Goal: Transaction & Acquisition: Purchase product/service

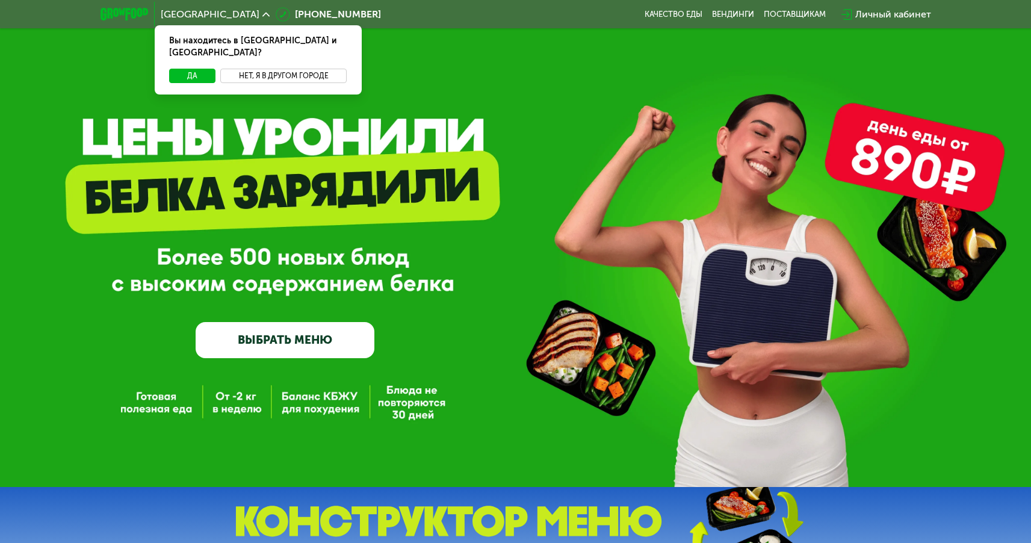
click at [256, 69] on button "Нет, я в другом городе" at bounding box center [283, 76] width 127 height 14
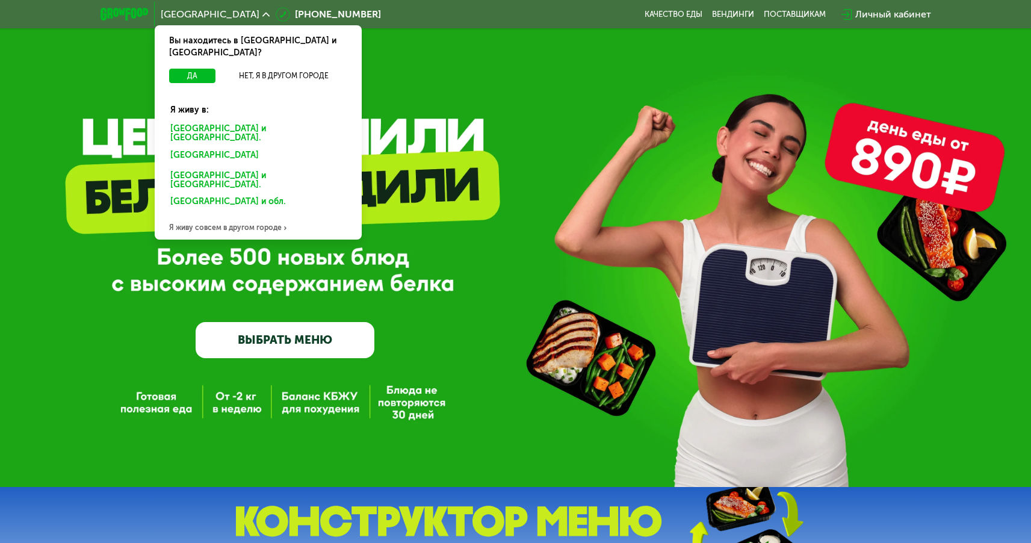
click at [211, 147] on div "[GEOGRAPHIC_DATA] и [GEOGRAPHIC_DATA]." at bounding box center [256, 156] width 188 height 19
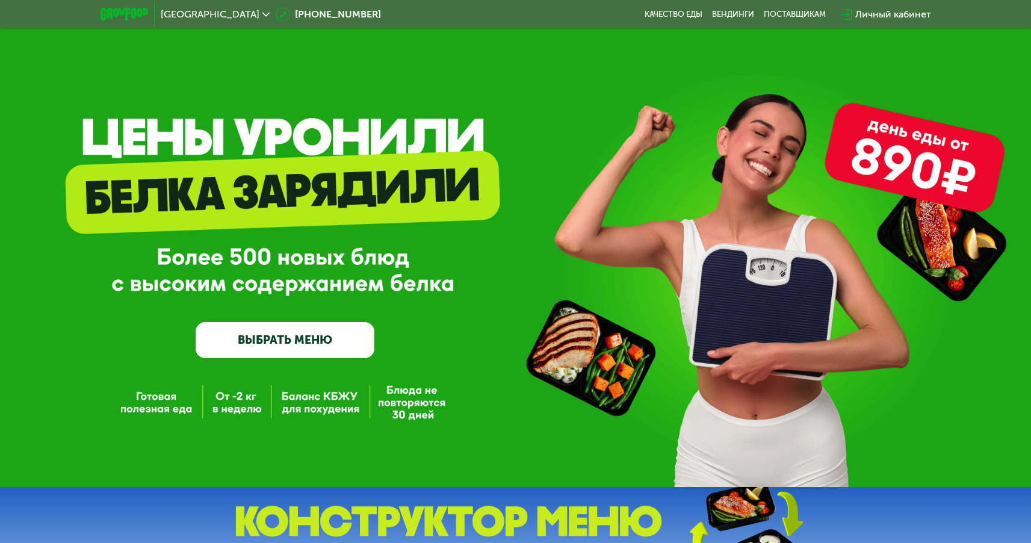
click at [251, 339] on link "ВЫБРАТЬ МЕНЮ" at bounding box center [285, 340] width 178 height 36
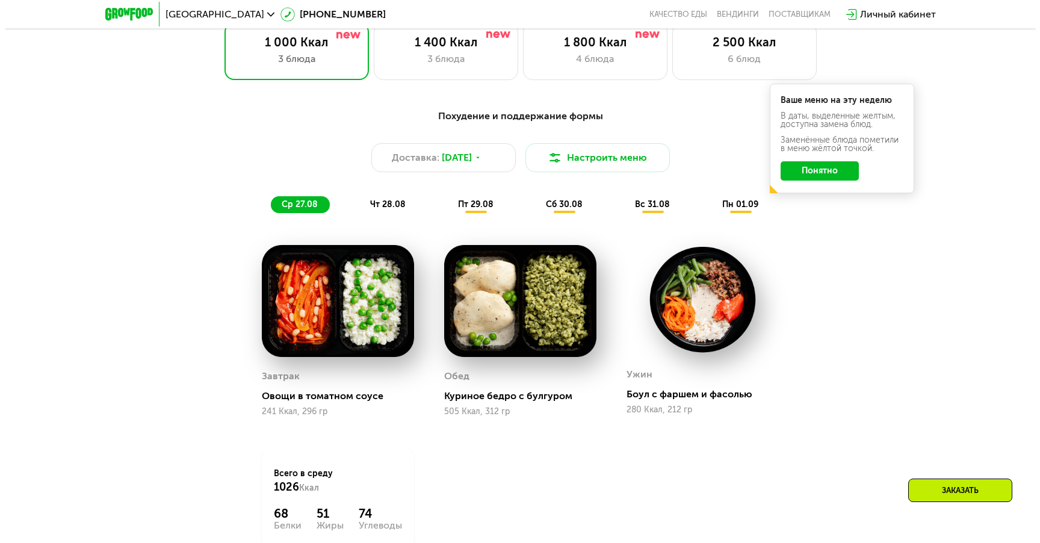
scroll to position [645, 0]
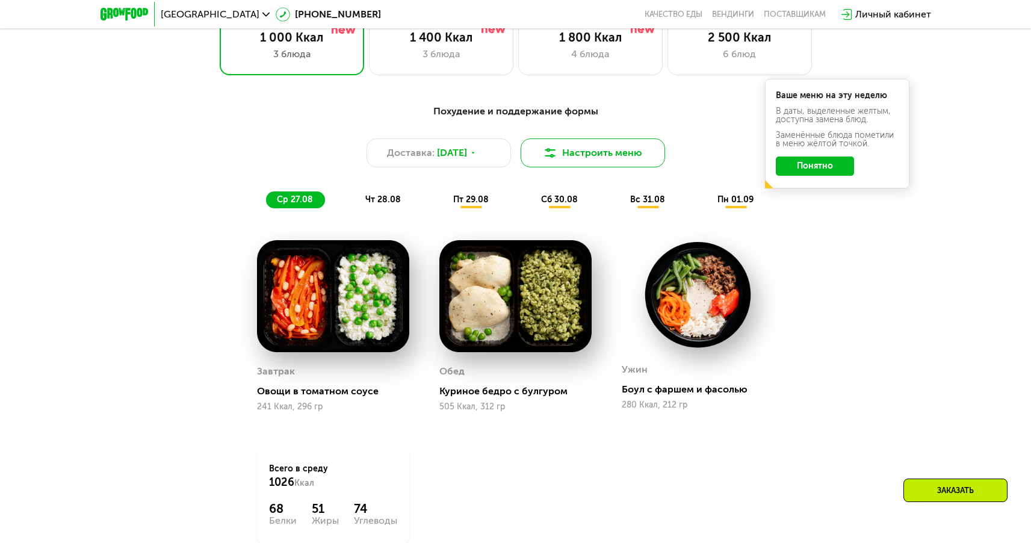
click at [580, 152] on button "Настроить меню" at bounding box center [593, 152] width 144 height 29
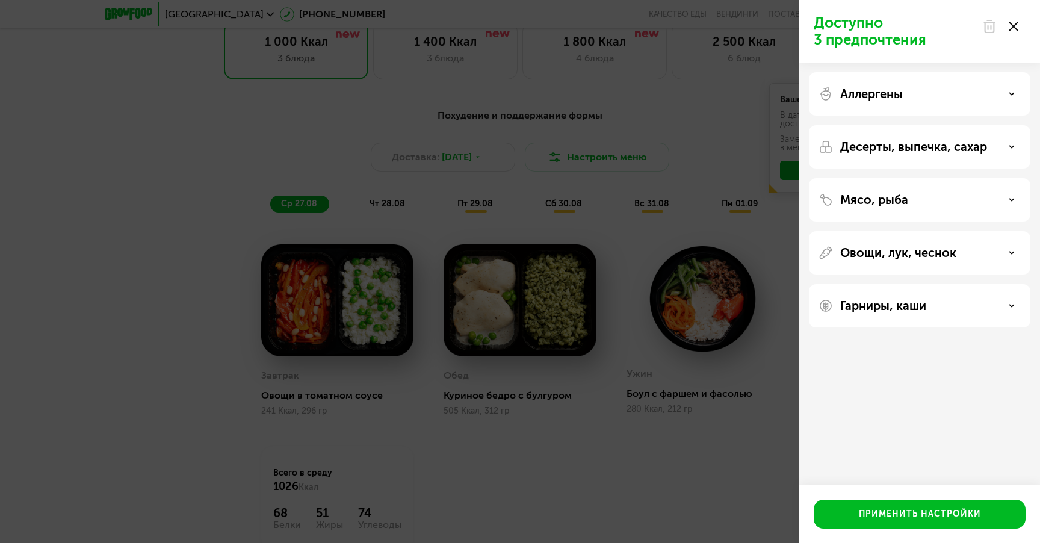
click at [895, 202] on p "Мясо, рыба" at bounding box center [874, 200] width 68 height 14
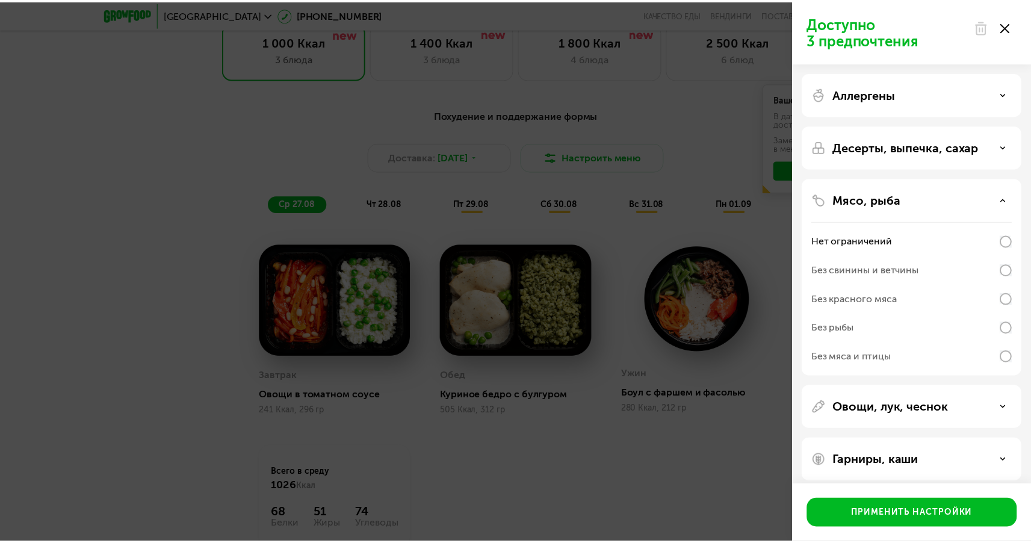
scroll to position [9, 0]
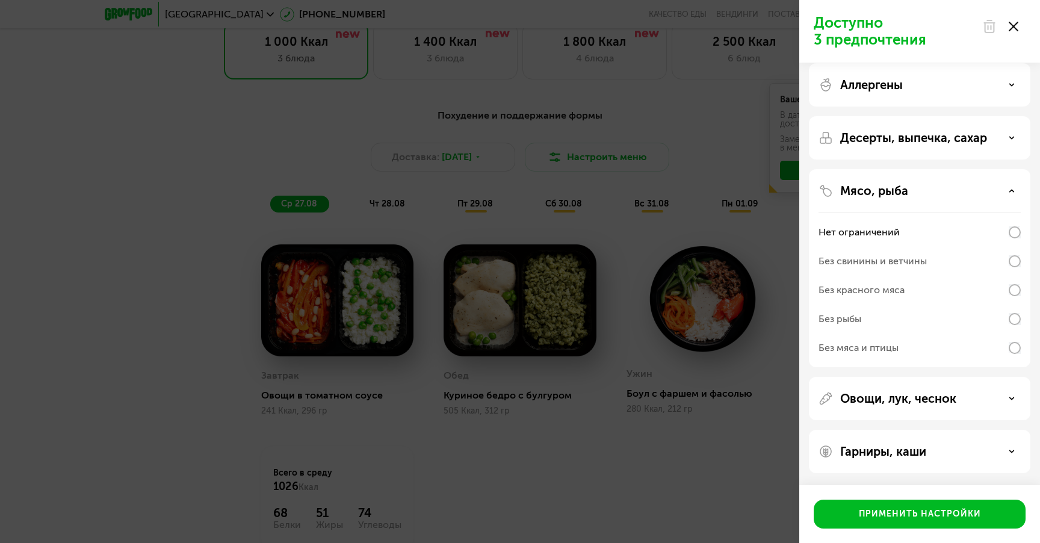
click at [691, 463] on div "Доступно 3 предпочтения Аллергены Десерты, выпечка, сахар Мясо, рыба Нет ограни…" at bounding box center [520, 271] width 1040 height 543
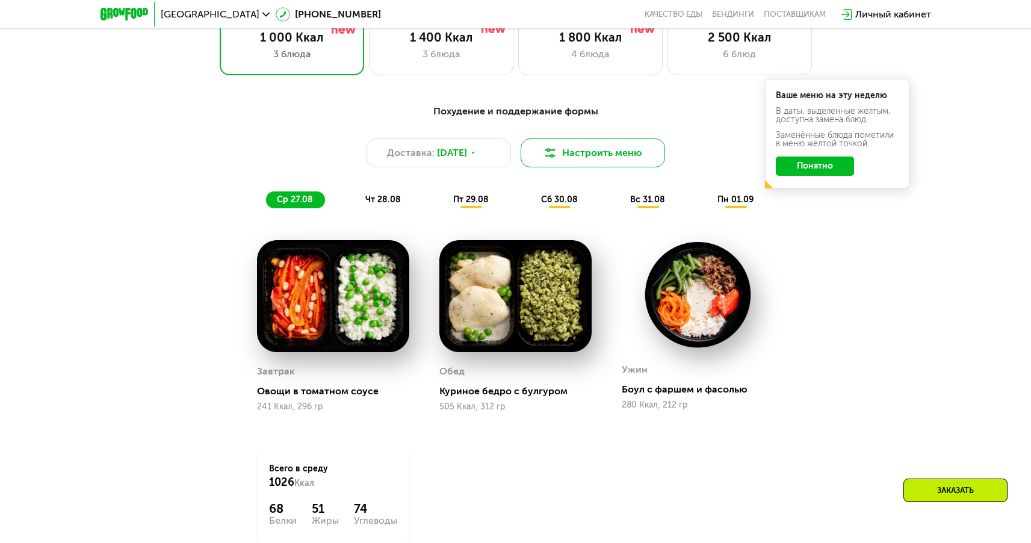
click at [570, 162] on button "Настроить меню" at bounding box center [593, 152] width 144 height 29
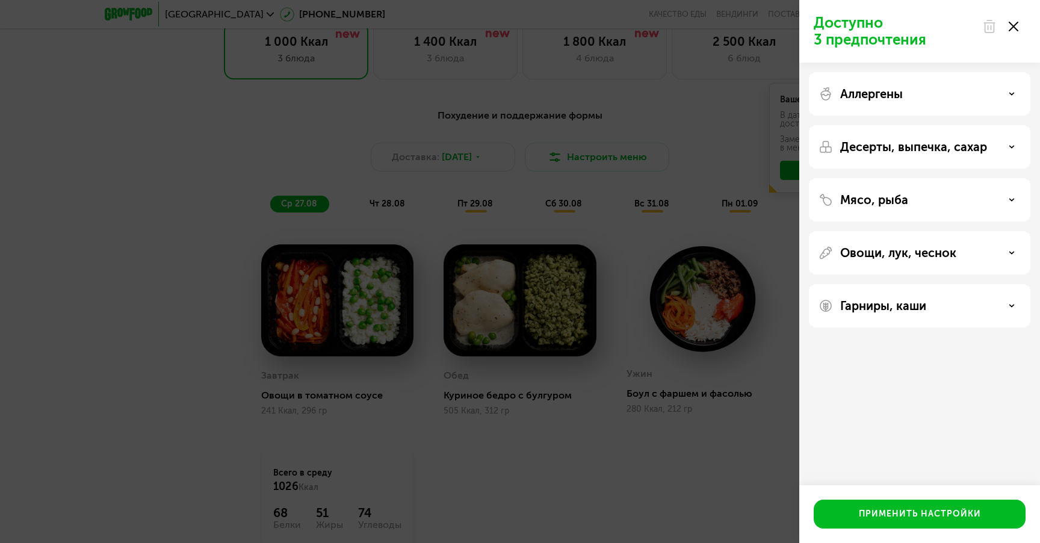
click at [891, 193] on p "Мясо, рыба" at bounding box center [874, 200] width 68 height 14
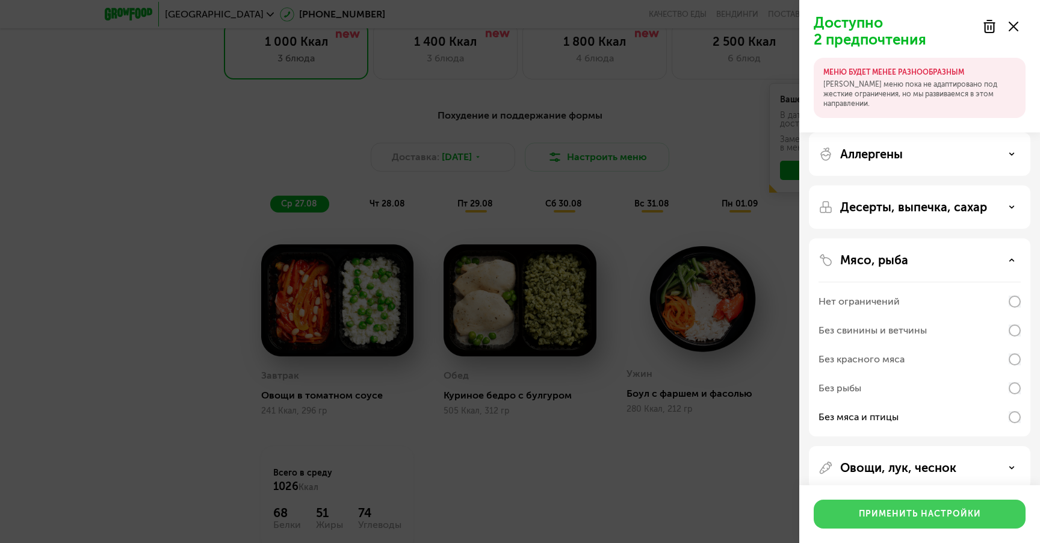
click at [948, 517] on div "Применить настройки" at bounding box center [920, 514] width 122 height 12
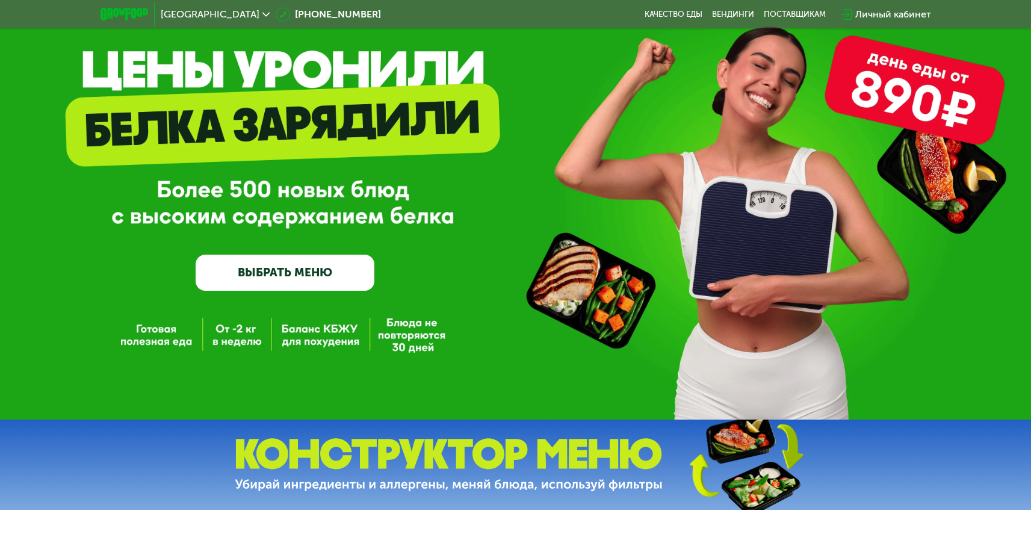
scroll to position [0, 0]
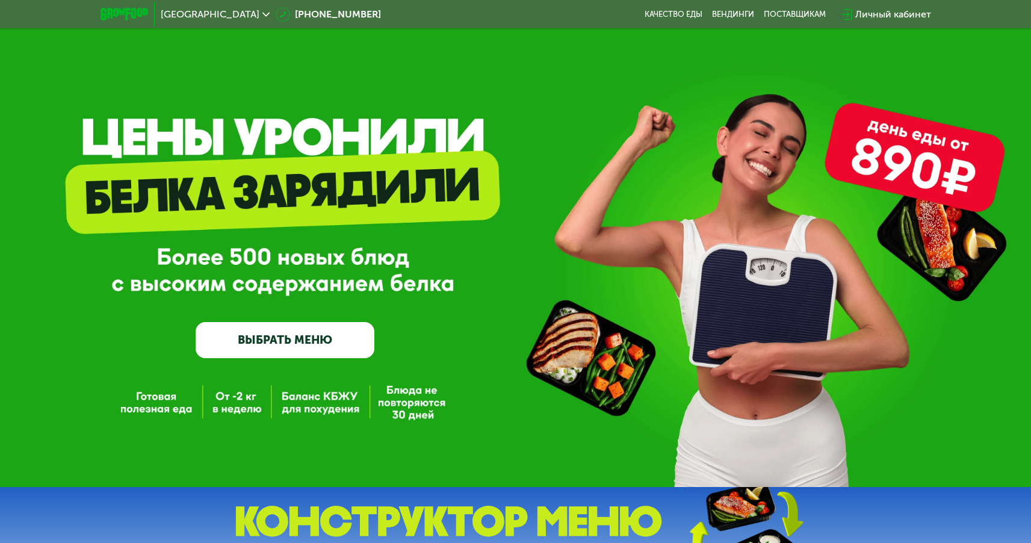
click at [341, 338] on link "ВЫБРАТЬ МЕНЮ" at bounding box center [285, 340] width 178 height 36
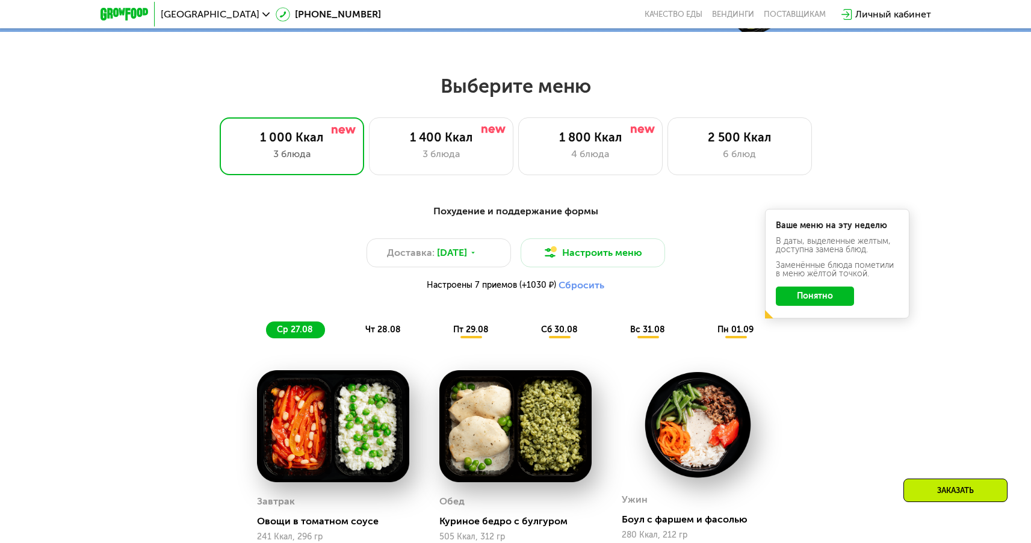
scroll to position [595, 0]
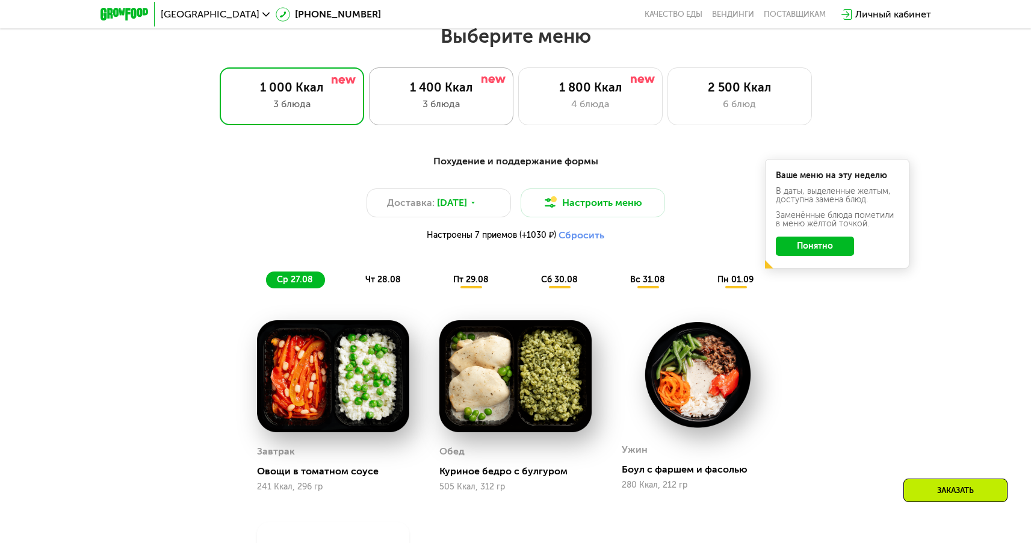
click at [410, 100] on div "3 блюда" at bounding box center [441, 104] width 119 height 14
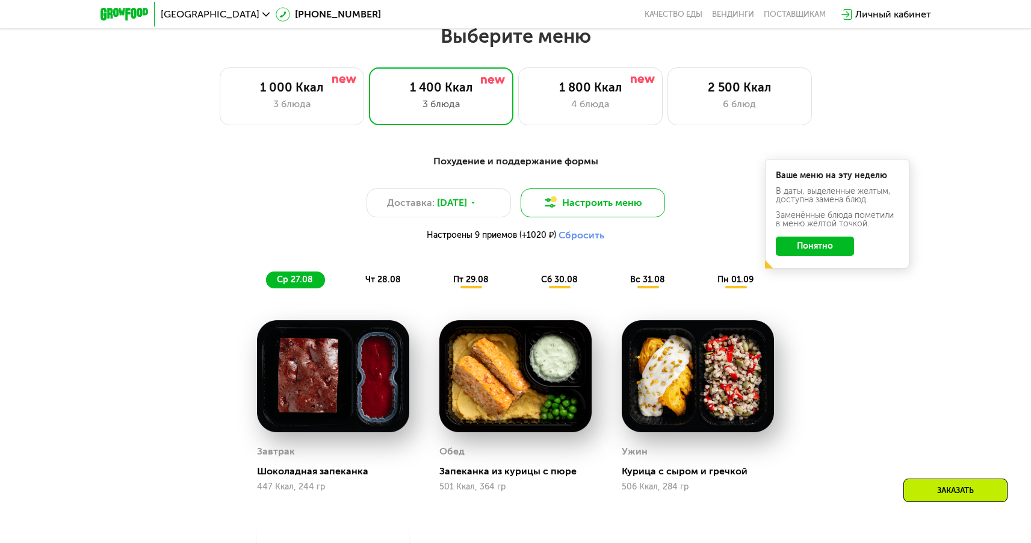
click at [635, 210] on button "Настроить меню" at bounding box center [593, 202] width 144 height 29
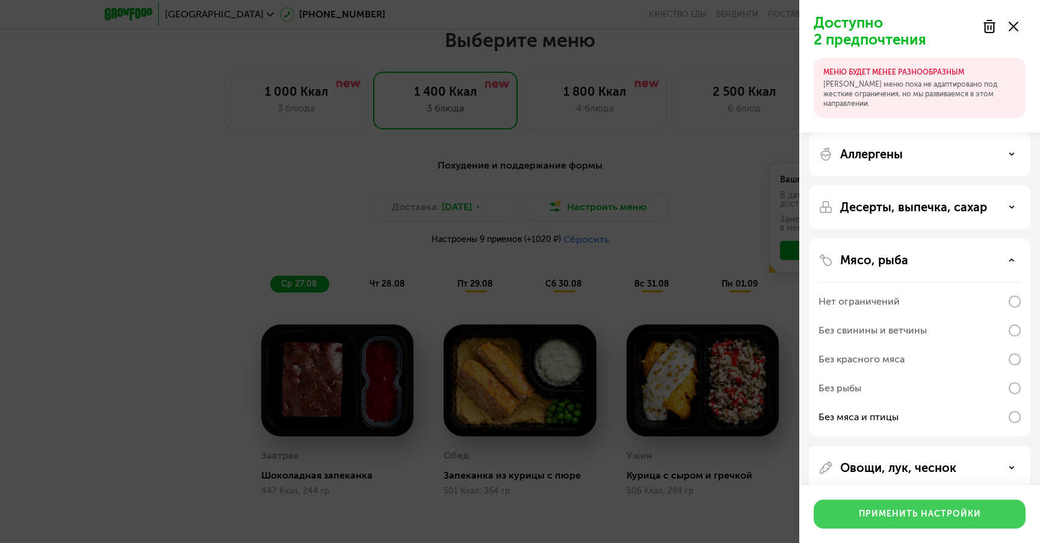
click at [868, 510] on div "Применить настройки" at bounding box center [920, 514] width 122 height 12
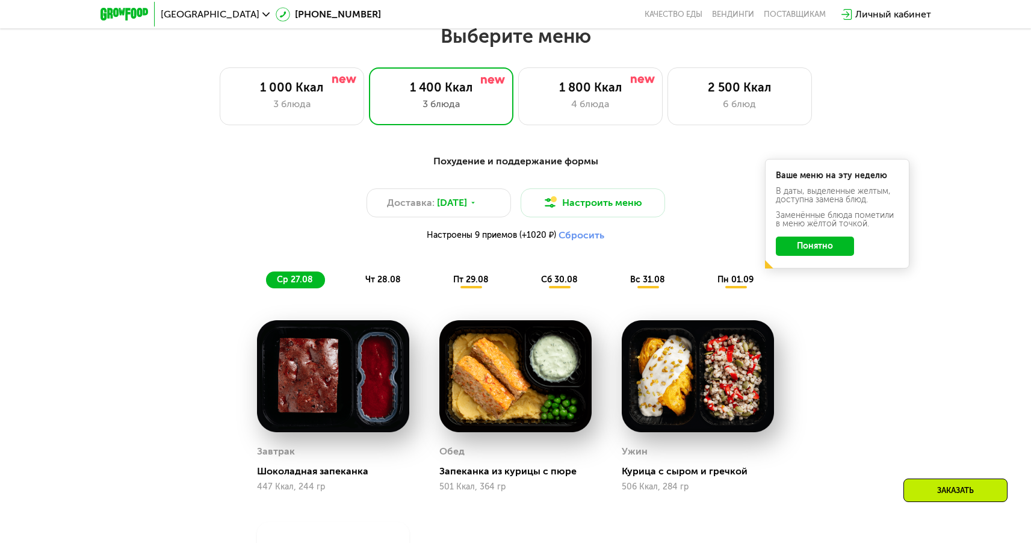
click at [809, 249] on button "Понятно" at bounding box center [815, 245] width 78 height 19
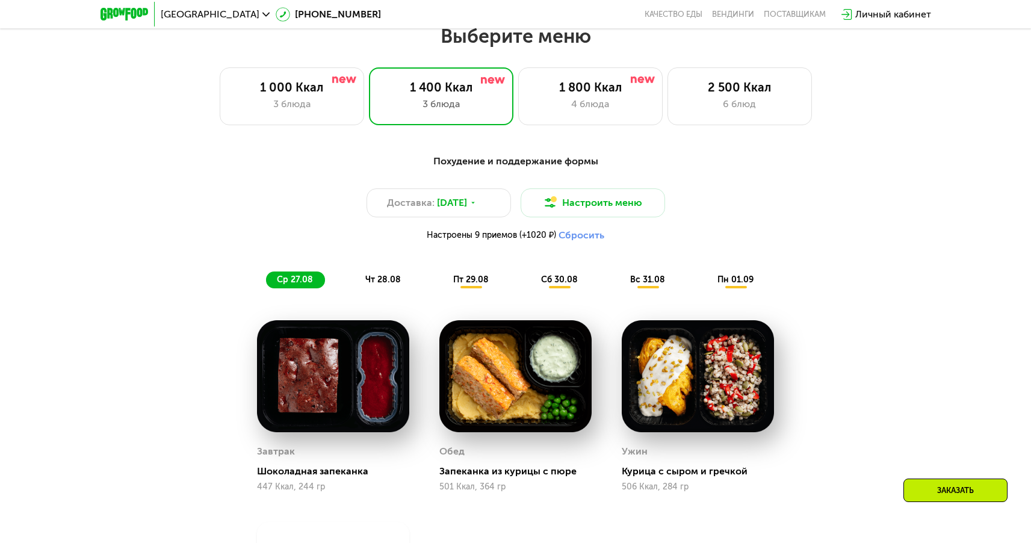
click at [554, 389] on img at bounding box center [515, 376] width 152 height 112
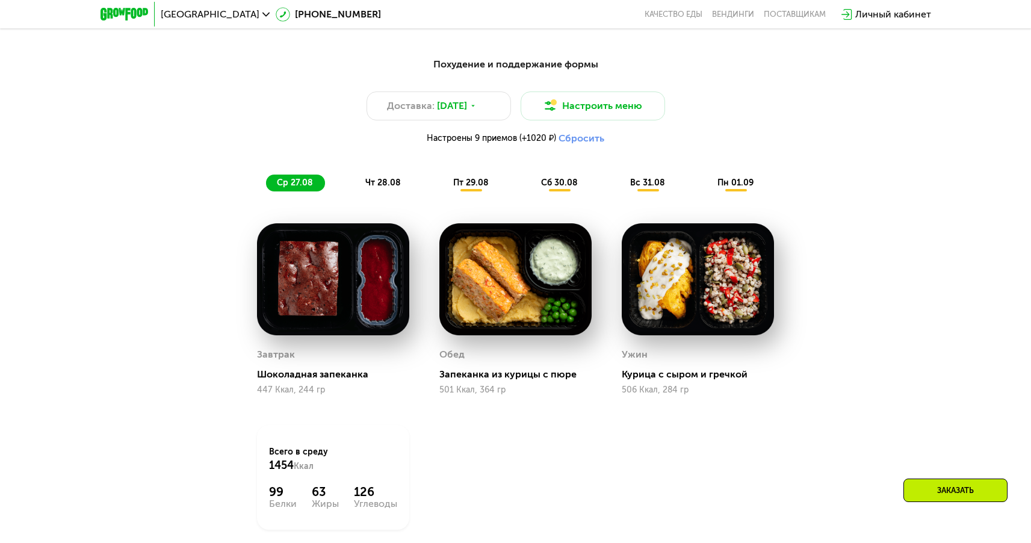
scroll to position [690, 0]
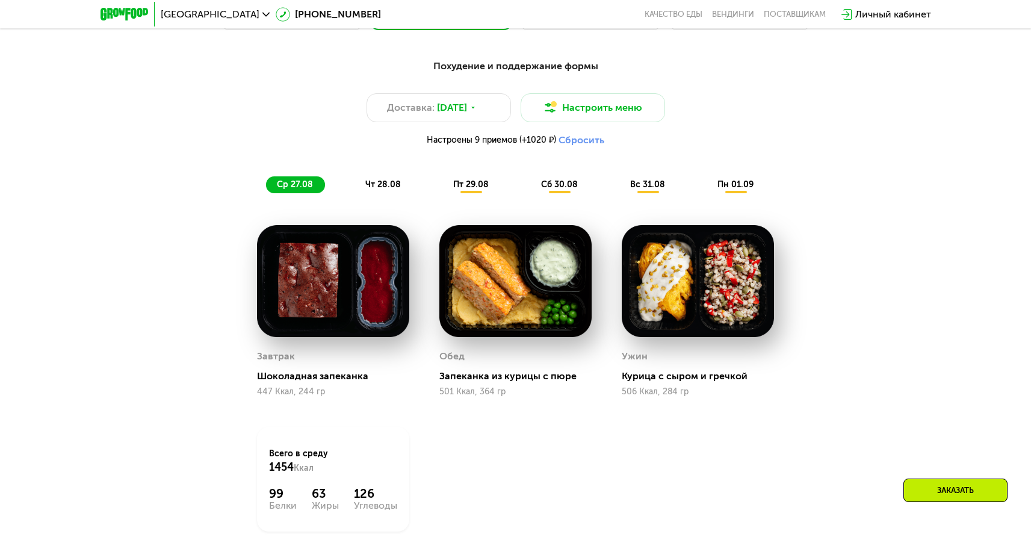
click at [554, 187] on span "сб 30.08" at bounding box center [559, 184] width 37 height 10
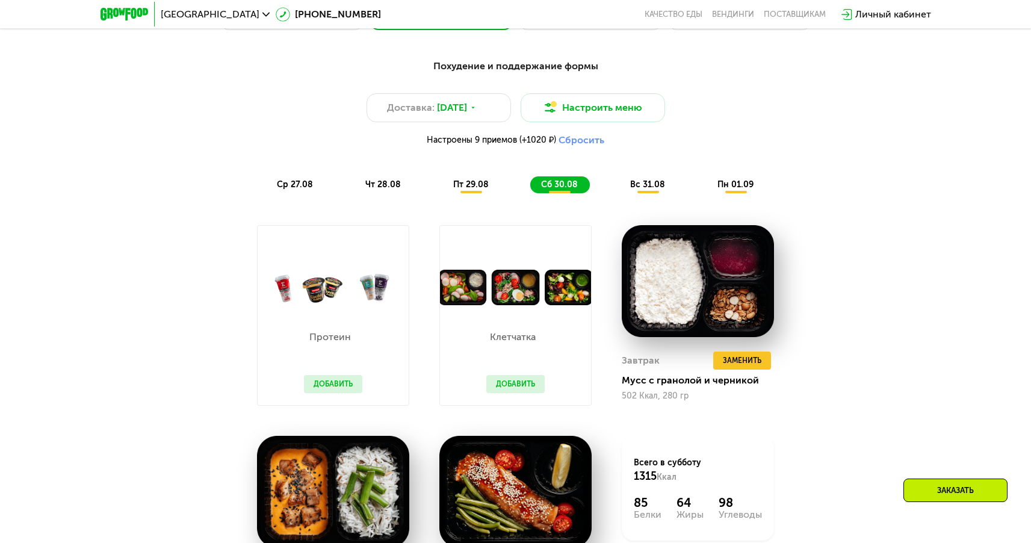
click at [467, 190] on span "пт 29.08" at bounding box center [471, 184] width 36 height 10
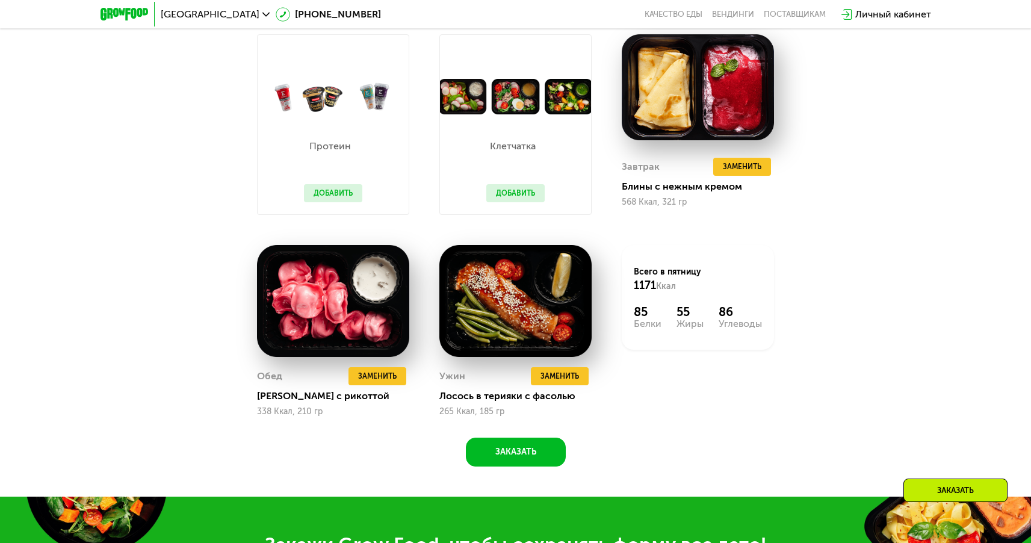
scroll to position [882, 0]
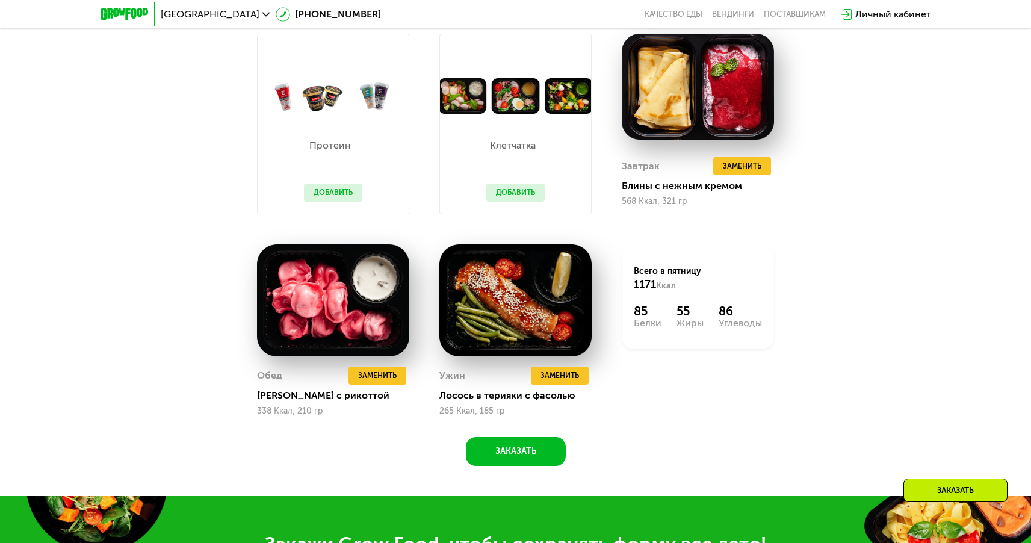
click at [532, 200] on button "Добавить" at bounding box center [515, 193] width 58 height 18
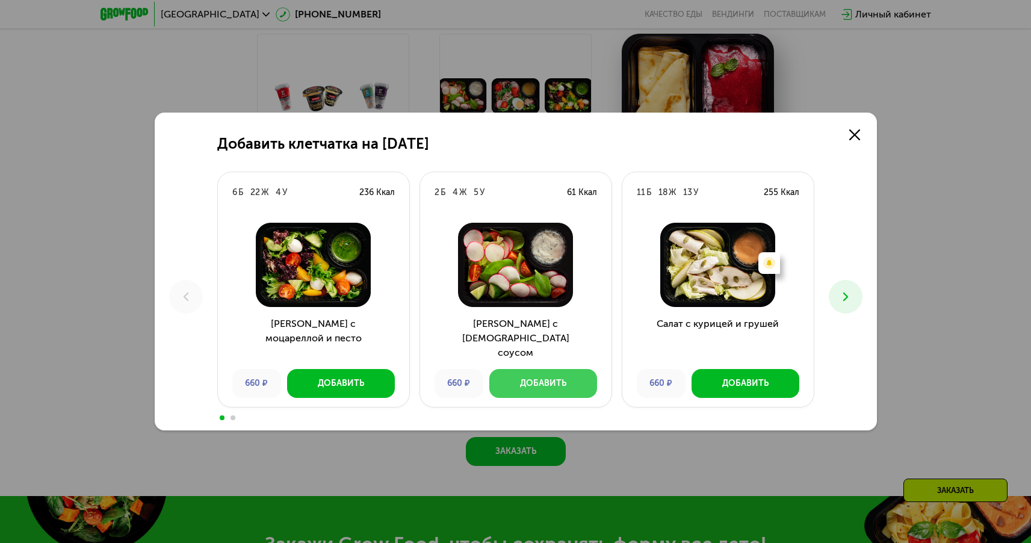
click at [546, 378] on div "Добавить" at bounding box center [543, 383] width 46 height 12
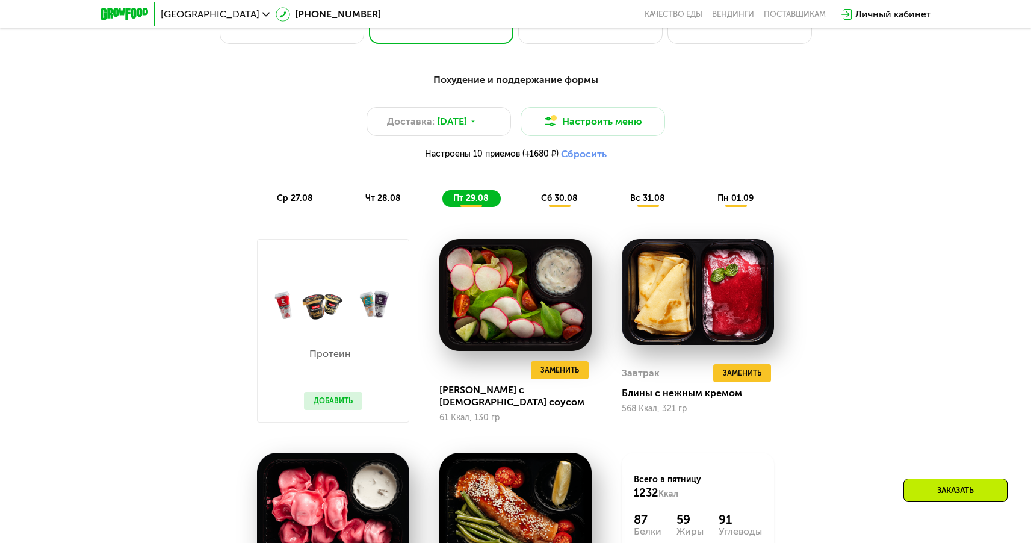
scroll to position [656, 0]
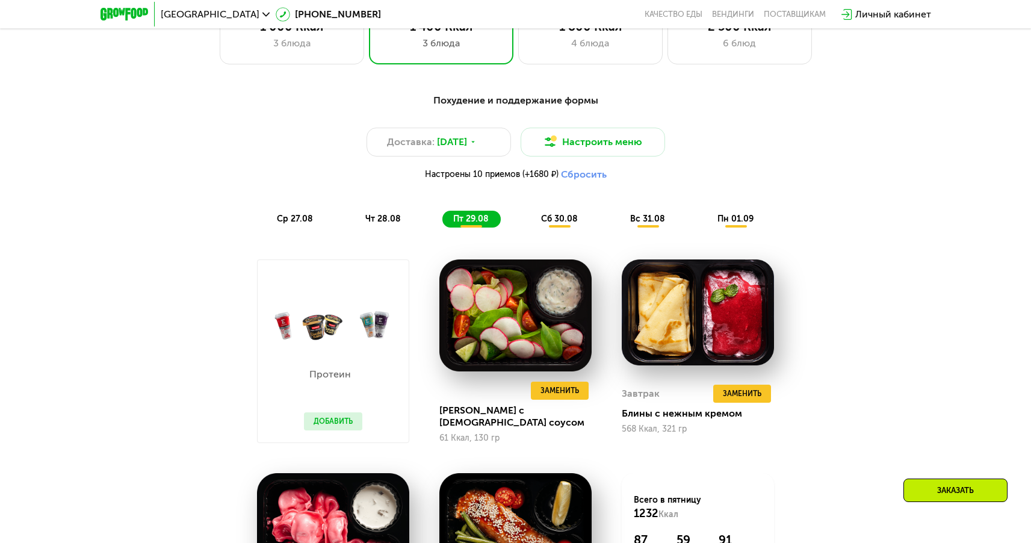
click at [553, 212] on div "Похудение и поддержание формы Доставка: 26 авг, вт Настроить меню Настроены 10 …" at bounding box center [515, 160] width 712 height 134
click at [619, 217] on div "сб 30.08" at bounding box center [648, 219] width 58 height 17
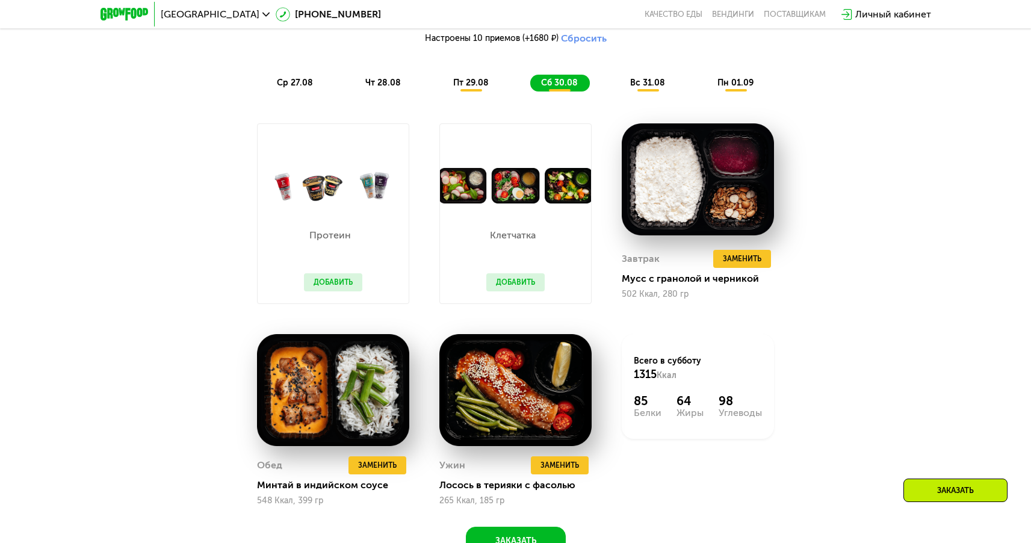
scroll to position [787, 0]
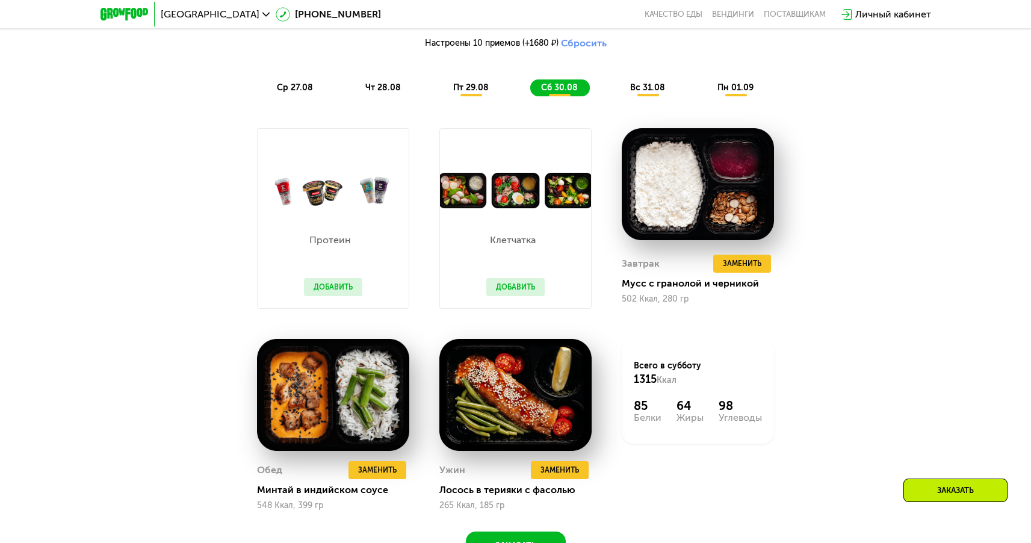
click at [640, 90] on span "вс 31.08" at bounding box center [647, 87] width 35 height 10
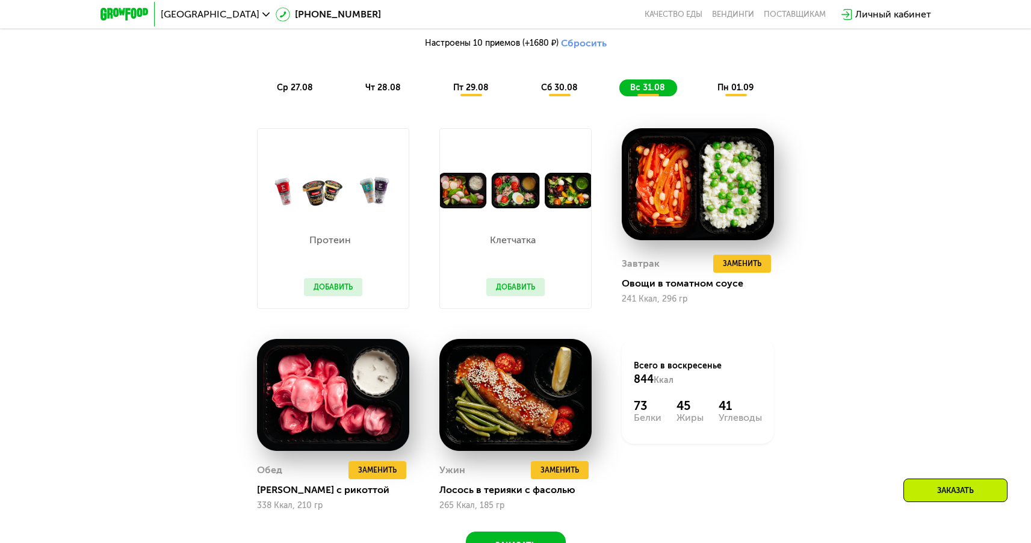
click at [732, 88] on span "пн 01.09" at bounding box center [735, 87] width 36 height 10
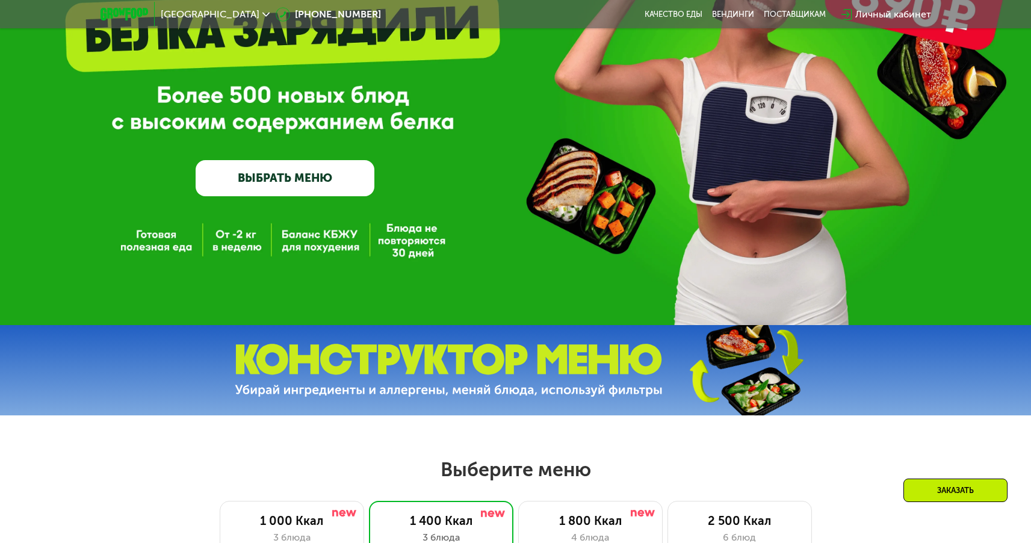
scroll to position [0, 0]
